Goal: Use online tool/utility: Utilize a website feature to perform a specific function

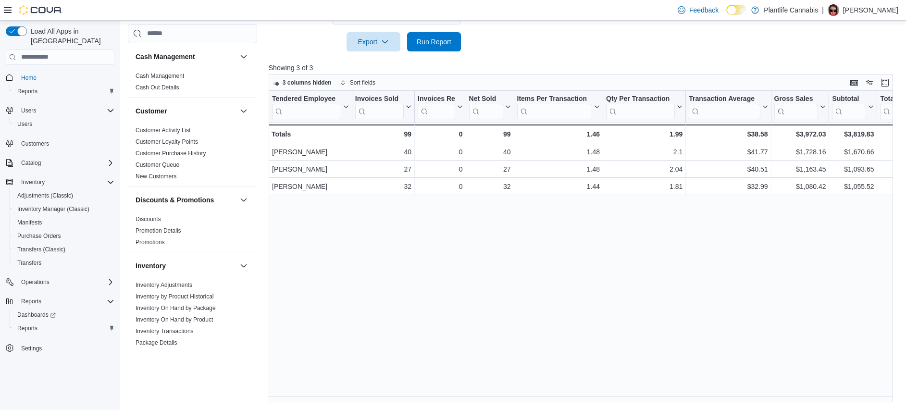
scroll to position [510, 0]
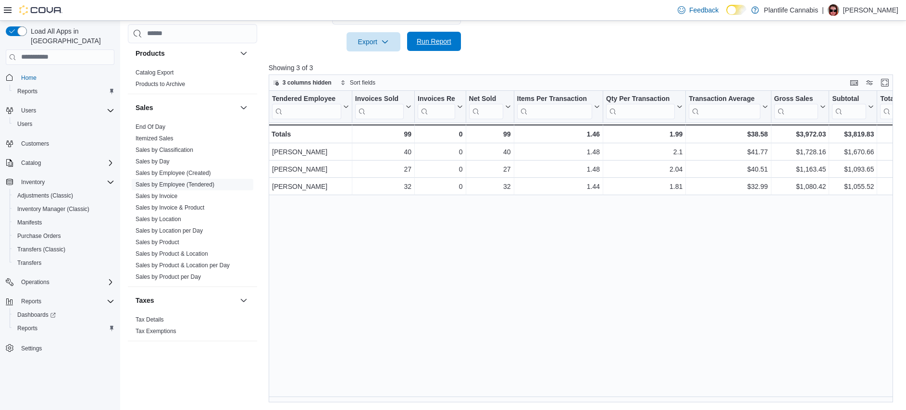
click at [452, 35] on span "Run Report" at bounding box center [434, 41] width 42 height 19
click at [596, 244] on div "Tendered Employee Click to view column header actions Invoices Sold Click to vi…" at bounding box center [584, 246] width 631 height 311
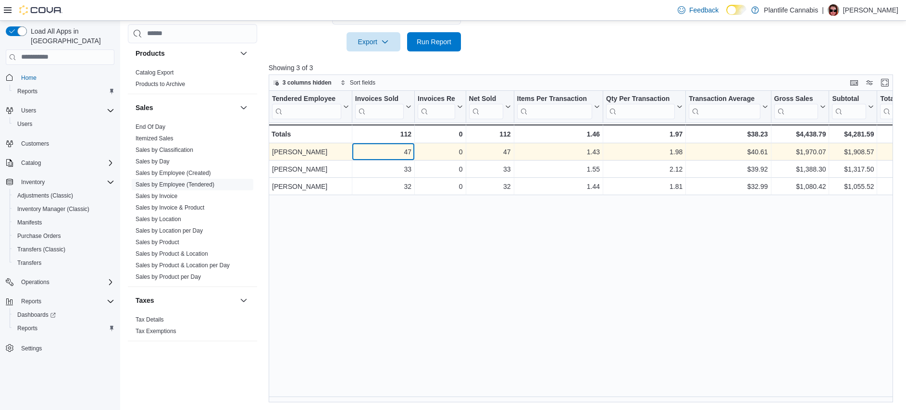
click at [408, 150] on div "47" at bounding box center [383, 152] width 56 height 12
copy div "47"
click at [763, 152] on div "$40.61" at bounding box center [728, 152] width 79 height 12
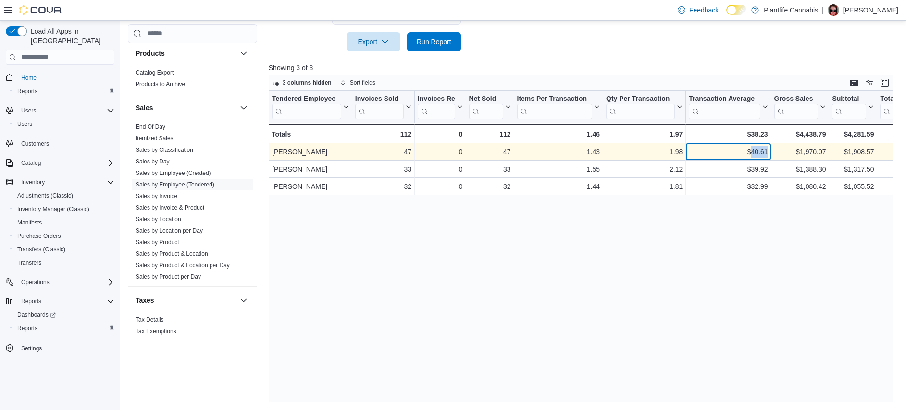
click at [763, 152] on div "$40.61" at bounding box center [728, 152] width 79 height 12
copy div "40.61"
click at [856, 148] on div "$1,908.57" at bounding box center [853, 152] width 42 height 12
copy div "1,908.57"
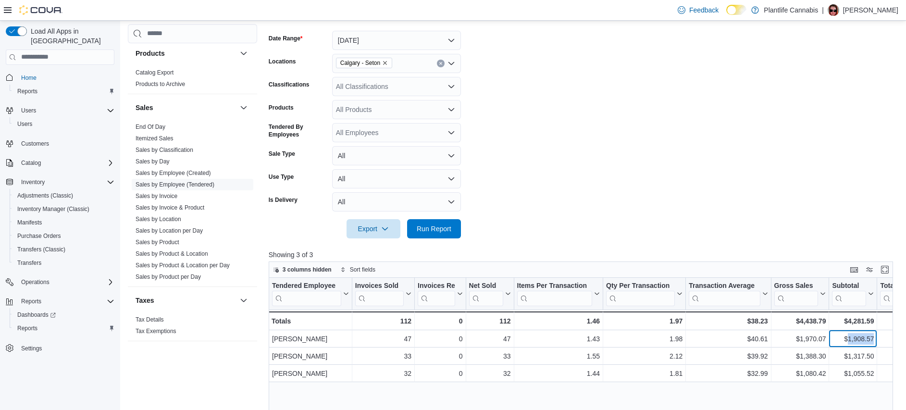
scroll to position [112, 0]
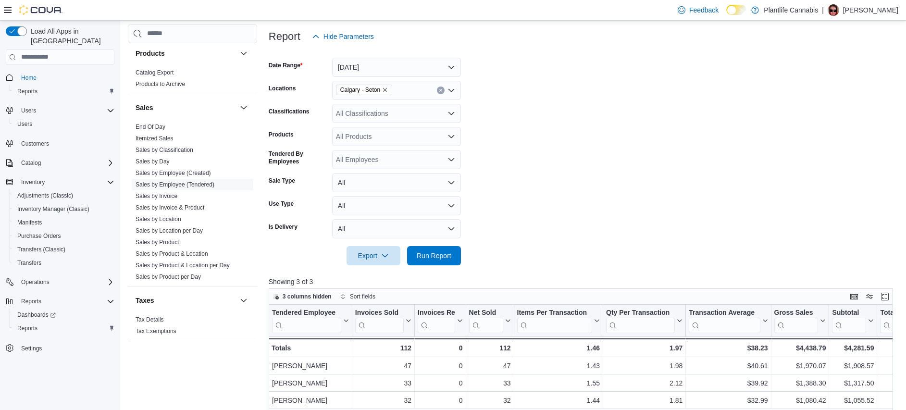
click at [362, 118] on div "All Classifications" at bounding box center [396, 113] width 129 height 19
type input "***"
click at [400, 131] on span "Accessory Group" at bounding box center [378, 130] width 51 height 10
click at [563, 181] on form "Date Range [DATE] Locations [GEOGRAPHIC_DATA] - Seton Classifications Combo box…" at bounding box center [584, 155] width 631 height 219
click at [441, 251] on span "Run Report" at bounding box center [434, 255] width 42 height 19
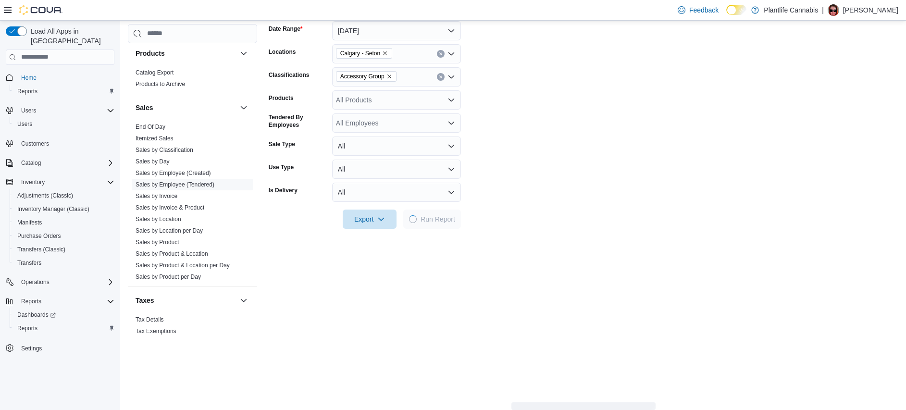
scroll to position [172, 0]
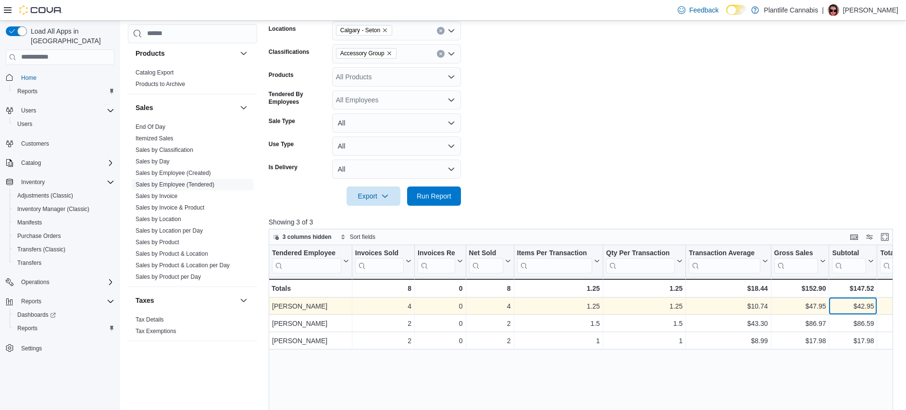
click at [866, 307] on div "$42.95" at bounding box center [853, 306] width 42 height 12
copy div "42.95"
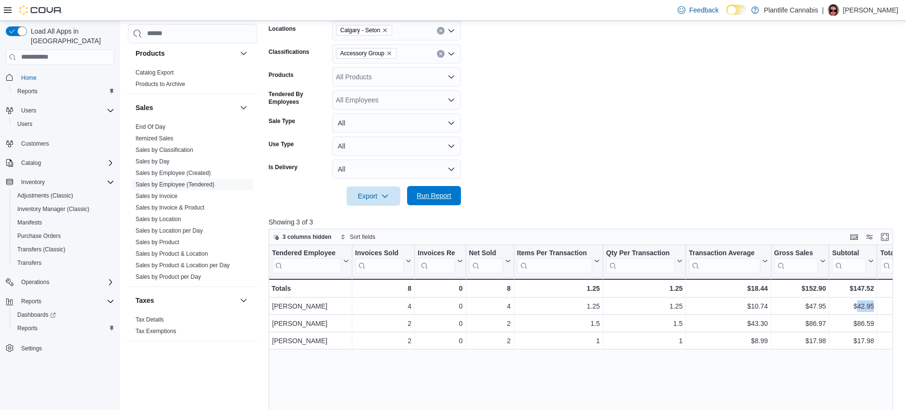
click at [426, 196] on span "Run Report" at bounding box center [434, 196] width 35 height 10
